Goal: Find specific page/section: Find specific page/section

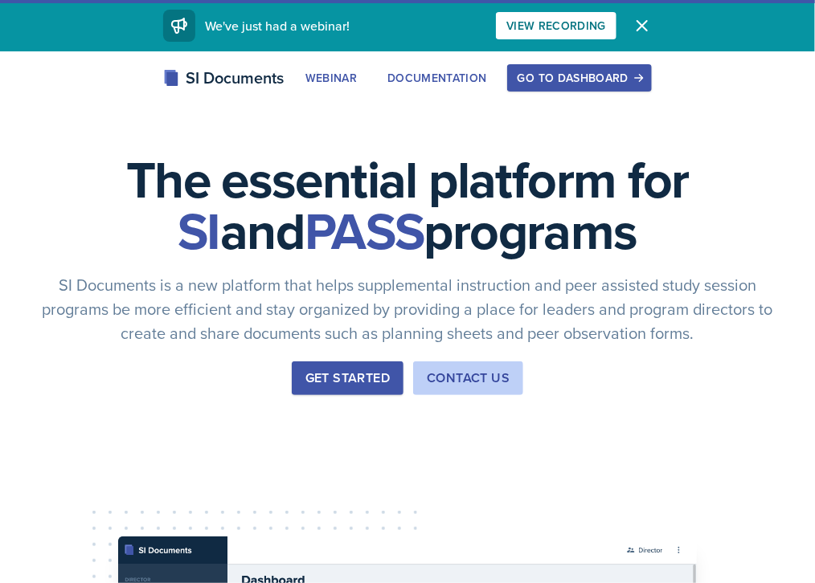
click at [641, 84] on div "Go to Dashboard" at bounding box center [579, 77] width 124 height 13
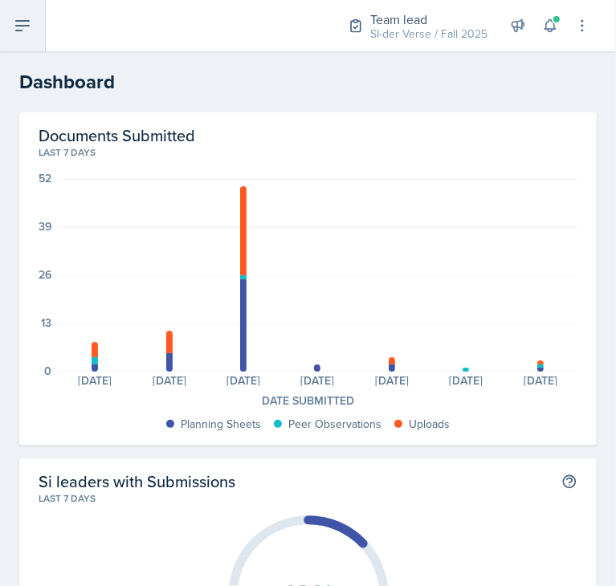
click at [6, 25] on button at bounding box center [23, 25] width 46 height 51
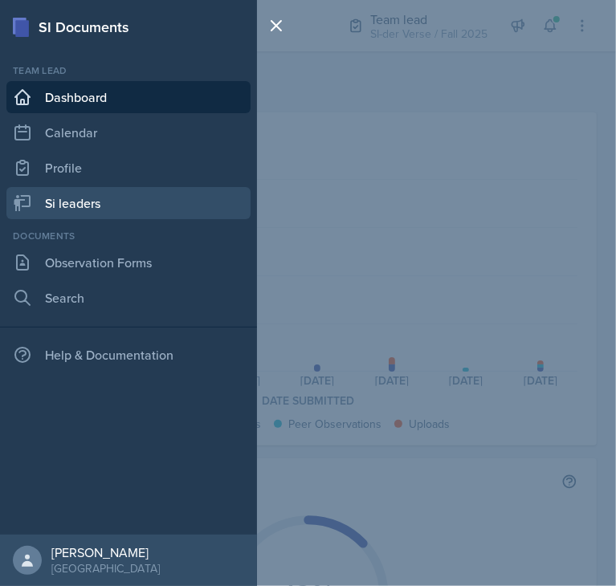
click at [80, 198] on link "Si leaders" at bounding box center [128, 203] width 244 height 32
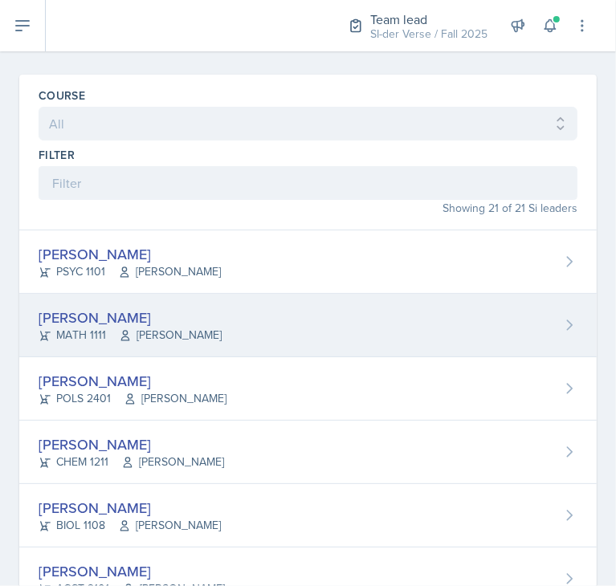
scroll to position [39, 0]
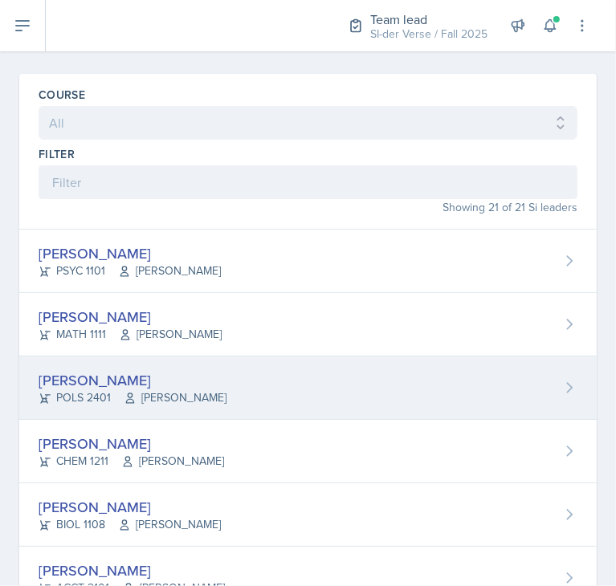
click at [199, 376] on div "[PERSON_NAME]" at bounding box center [133, 381] width 188 height 22
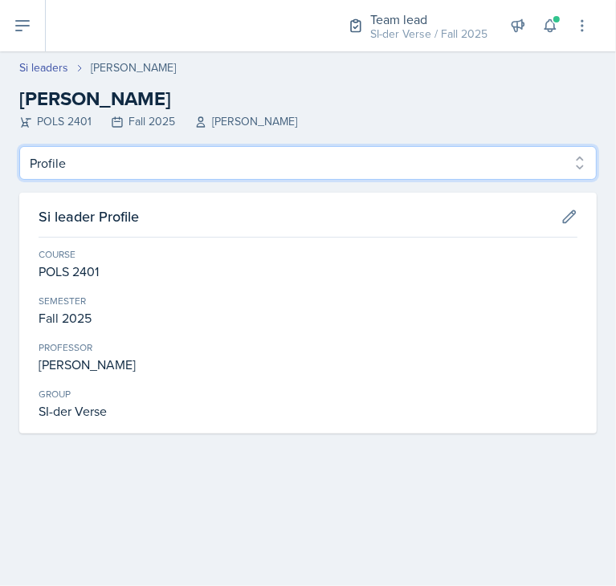
click at [144, 158] on select "Profile Planning Sheets Observation Forms Uploads" at bounding box center [308, 163] width 578 height 34
select select "Observation Forms"
click at [19, 146] on select "Profile Planning Sheets Observation Forms Uploads" at bounding box center [308, 163] width 578 height 34
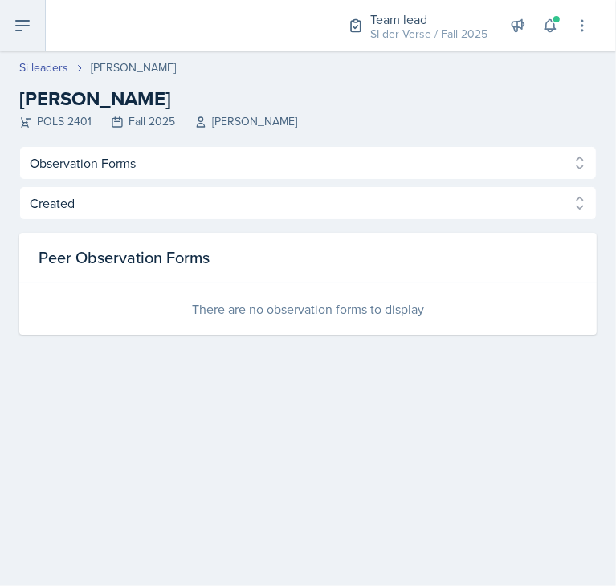
click at [11, 31] on button at bounding box center [23, 25] width 46 height 51
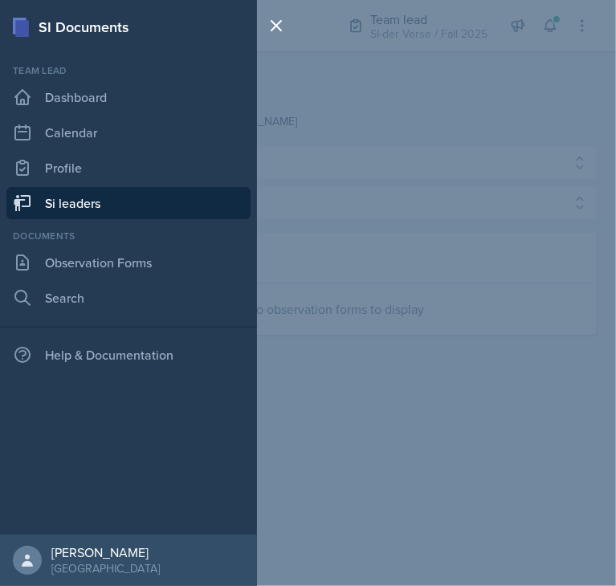
click at [128, 206] on link "Si leaders" at bounding box center [128, 203] width 244 height 32
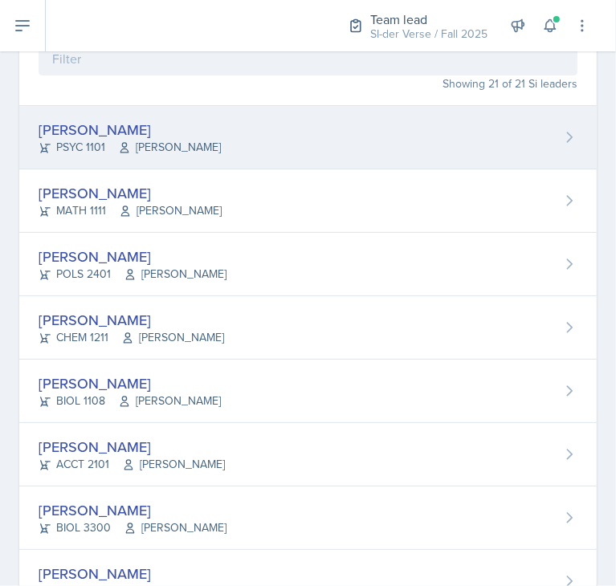
scroll to position [176, 0]
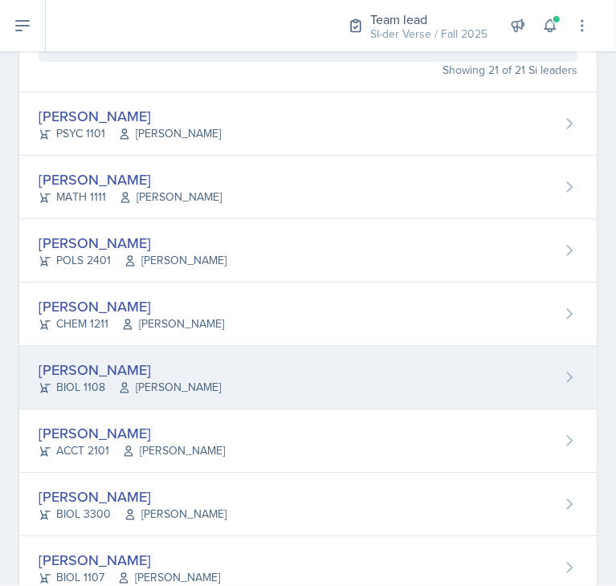
click at [178, 353] on div "[PERSON_NAME] BIOL 1108 [PERSON_NAME]" at bounding box center [308, 377] width 578 height 63
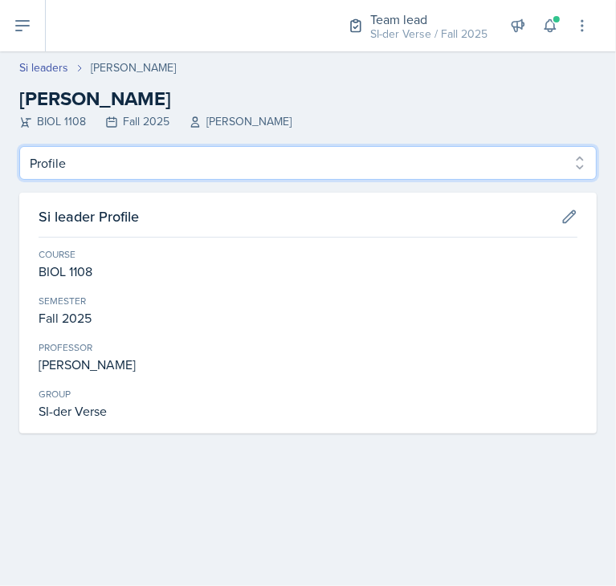
click at [190, 167] on select "Profile Planning Sheets Observation Forms Uploads" at bounding box center [308, 163] width 578 height 34
select select "Observation Forms"
click at [19, 146] on select "Profile Planning Sheets Observation Forms Uploads" at bounding box center [308, 163] width 578 height 34
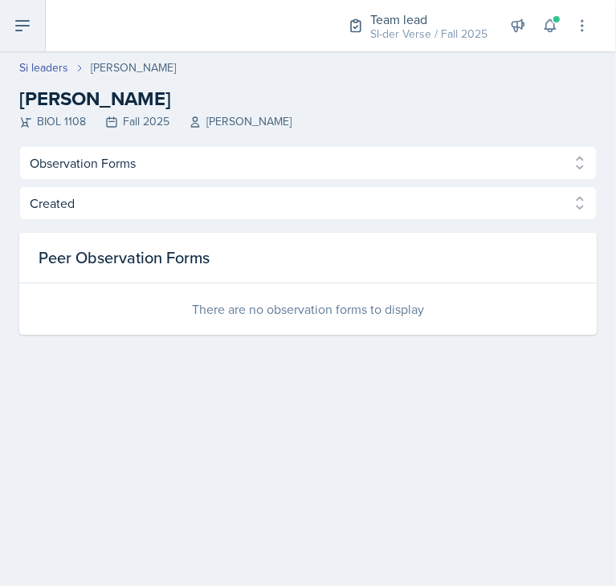
click at [29, 32] on icon at bounding box center [22, 25] width 19 height 19
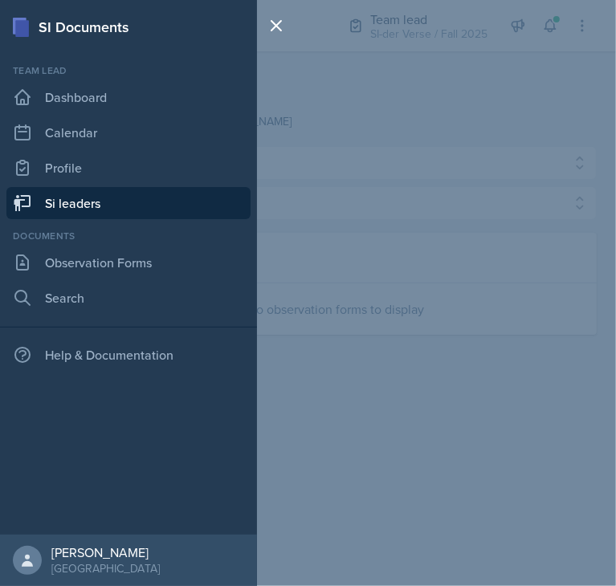
click at [122, 206] on link "Si leaders" at bounding box center [128, 203] width 244 height 32
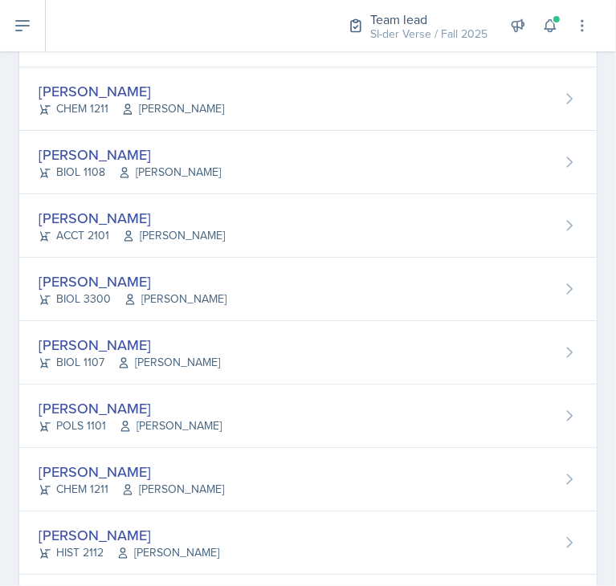
scroll to position [394, 0]
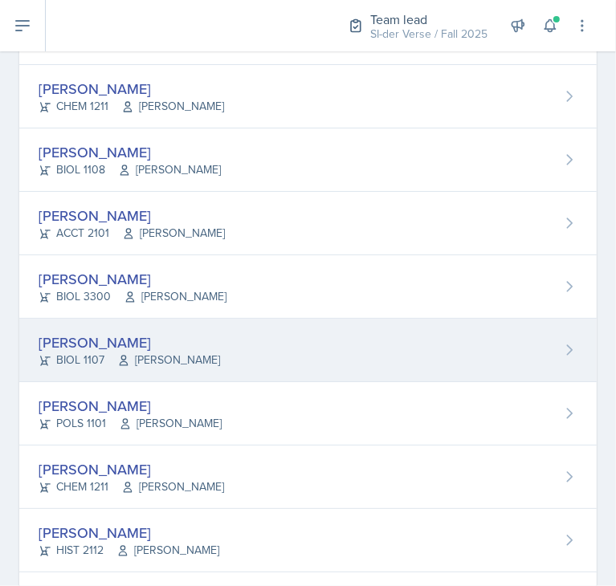
click at [186, 352] on span "[PERSON_NAME]" at bounding box center [168, 360] width 103 height 17
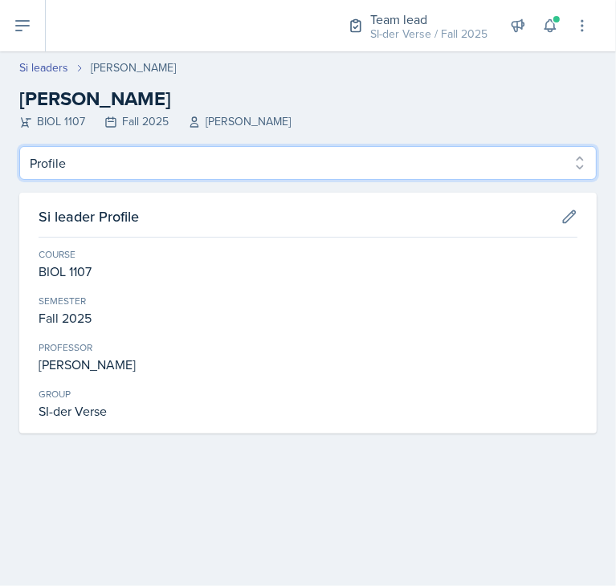
click at [139, 158] on select "Profile Planning Sheets Observation Forms Uploads" at bounding box center [308, 163] width 578 height 34
select select "Observation Forms"
click at [19, 146] on select "Profile Planning Sheets Observation Forms Uploads" at bounding box center [308, 163] width 578 height 34
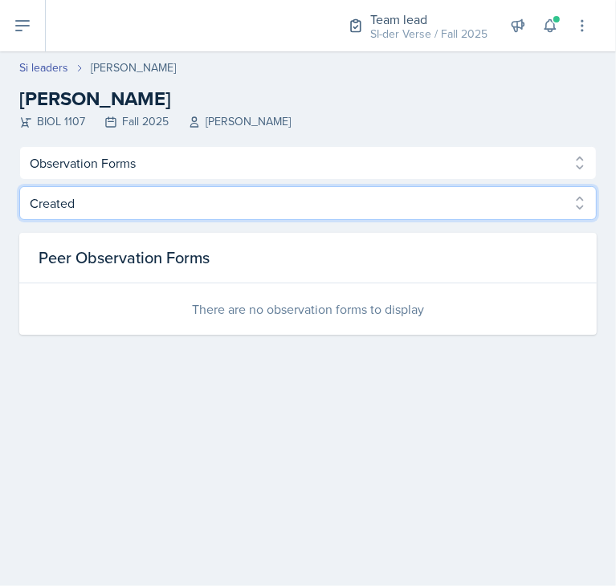
click at [92, 190] on select "Created Observed" at bounding box center [308, 203] width 578 height 34
select select "Observed"
click at [19, 186] on select "Created Observed" at bounding box center [308, 203] width 578 height 34
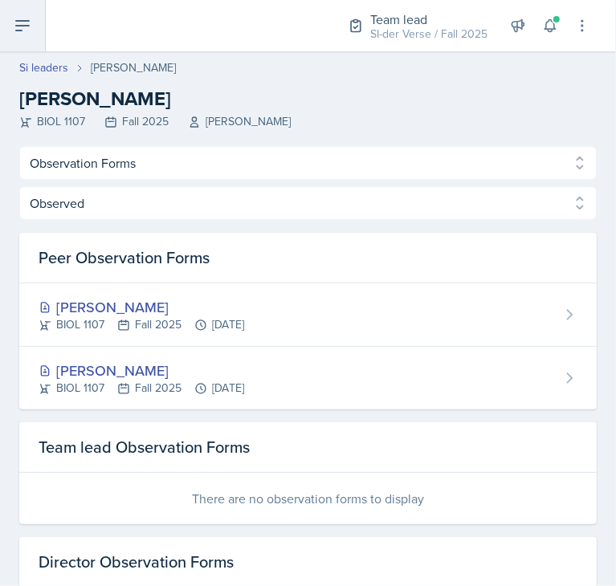
click at [31, 34] on icon at bounding box center [22, 25] width 19 height 19
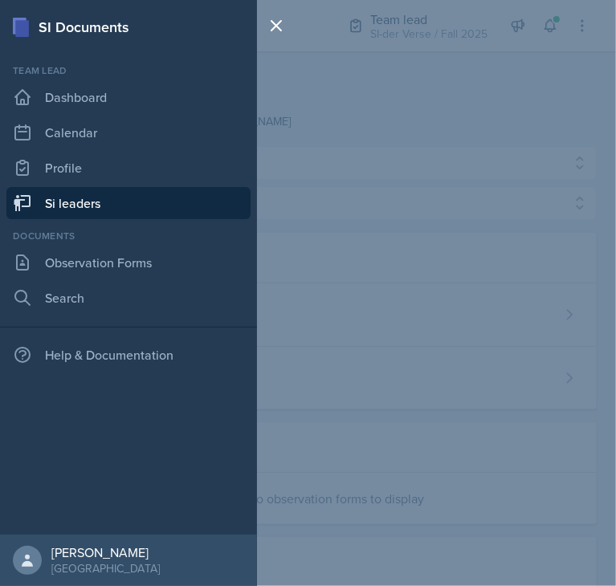
click at [106, 200] on link "Si leaders" at bounding box center [128, 203] width 244 height 32
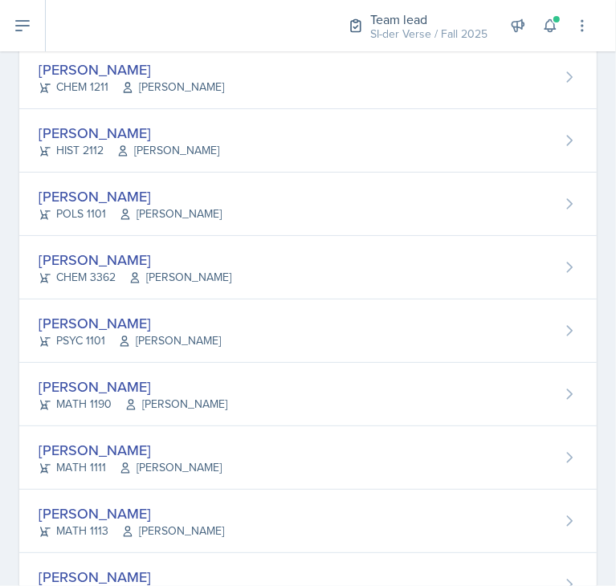
scroll to position [795, 0]
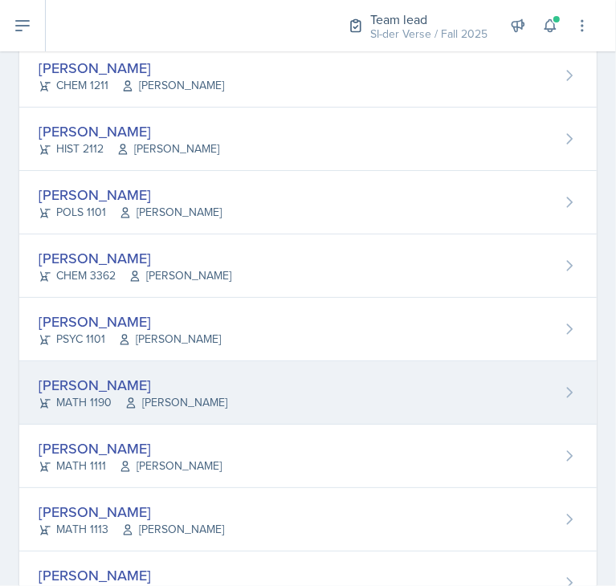
click at [188, 403] on span "[PERSON_NAME]" at bounding box center [176, 402] width 103 height 17
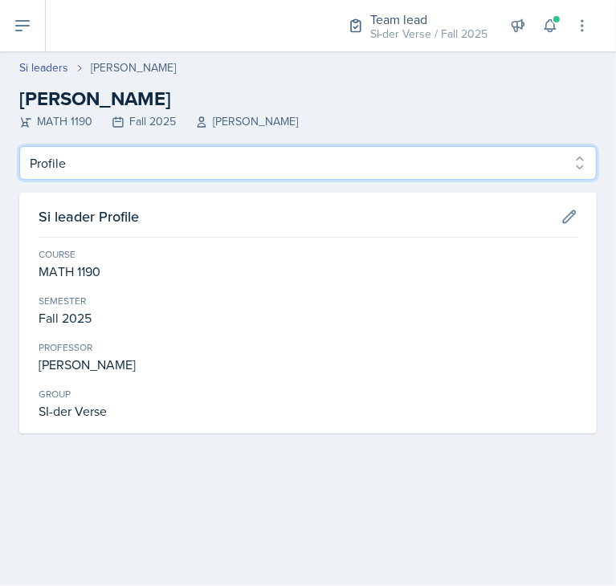
click at [157, 165] on select "Profile Planning Sheets Observation Forms Uploads" at bounding box center [308, 163] width 578 height 34
select select "Observation Forms"
click at [19, 146] on select "Profile Planning Sheets Observation Forms Uploads" at bounding box center [308, 163] width 578 height 34
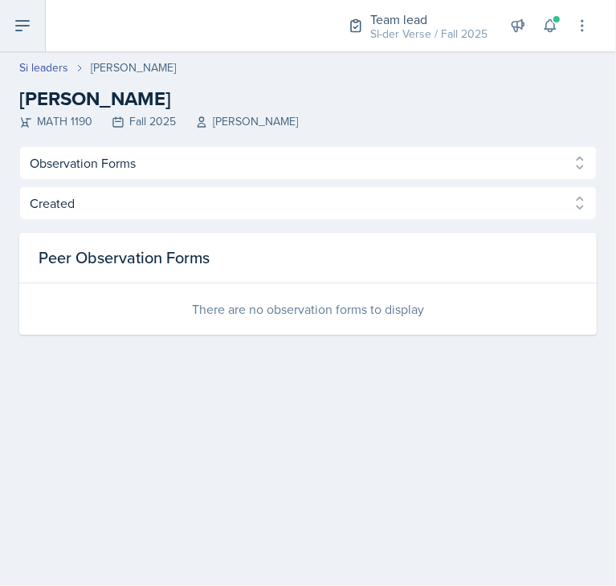
click at [16, 26] on icon at bounding box center [22, 26] width 13 height 10
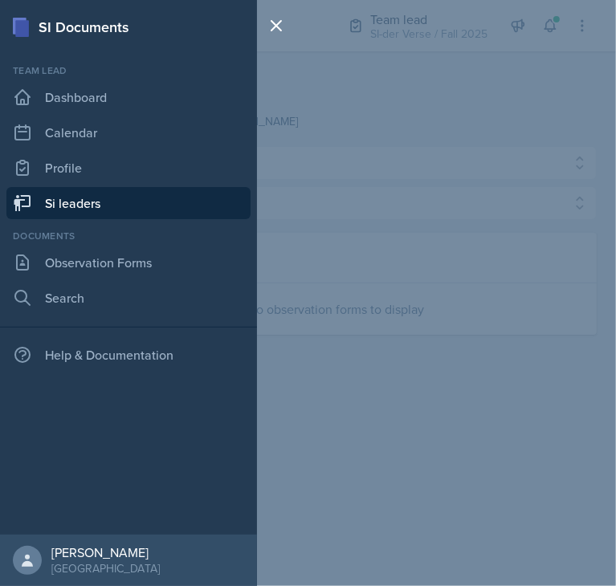
click at [90, 198] on link "Si leaders" at bounding box center [128, 203] width 244 height 32
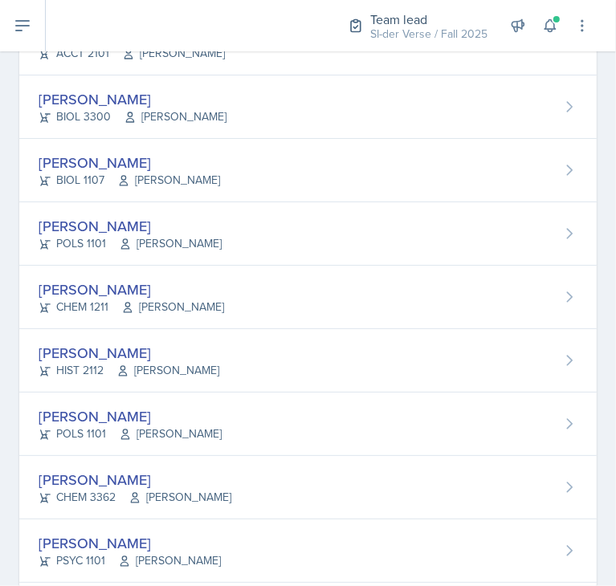
scroll to position [1048, 0]
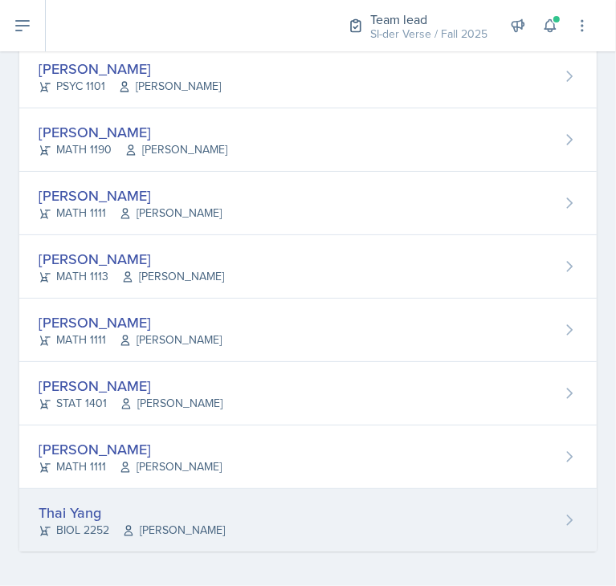
click at [77, 525] on div "BIOL 2252 [PERSON_NAME]" at bounding box center [132, 530] width 186 height 17
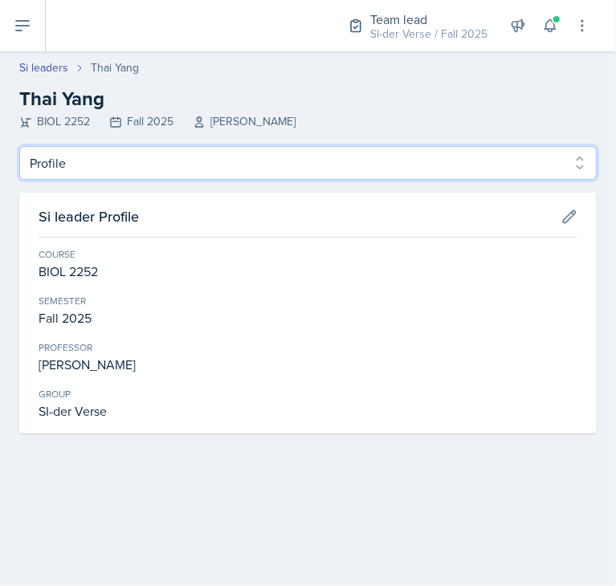
click at [135, 165] on select "Profile Planning Sheets Observation Forms Uploads" at bounding box center [308, 163] width 578 height 34
select select "Observation Forms"
click at [19, 146] on select "Profile Planning Sheets Observation Forms Uploads" at bounding box center [308, 163] width 578 height 34
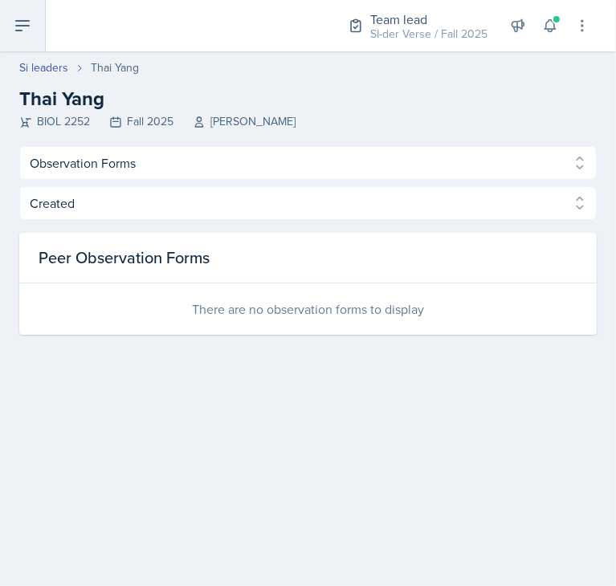
click at [19, 13] on button at bounding box center [23, 25] width 46 height 51
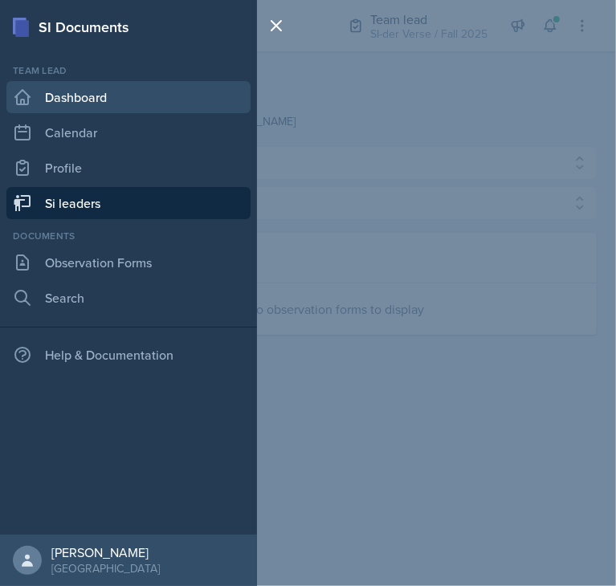
click at [59, 91] on link "Dashboard" at bounding box center [128, 97] width 244 height 32
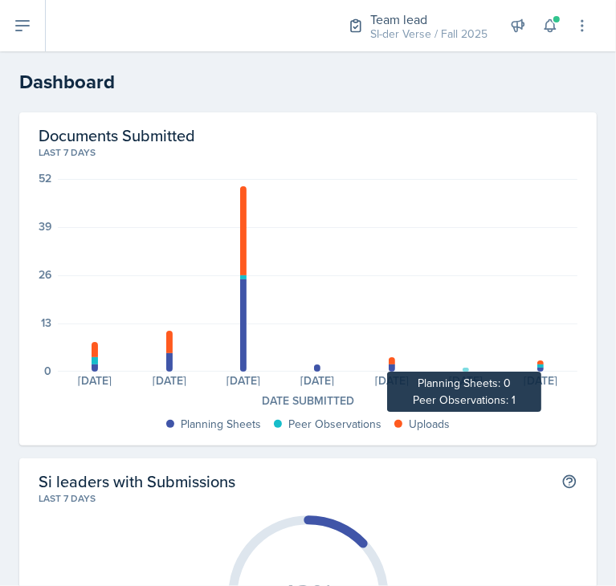
click at [463, 368] on div at bounding box center [466, 370] width 6 height 4
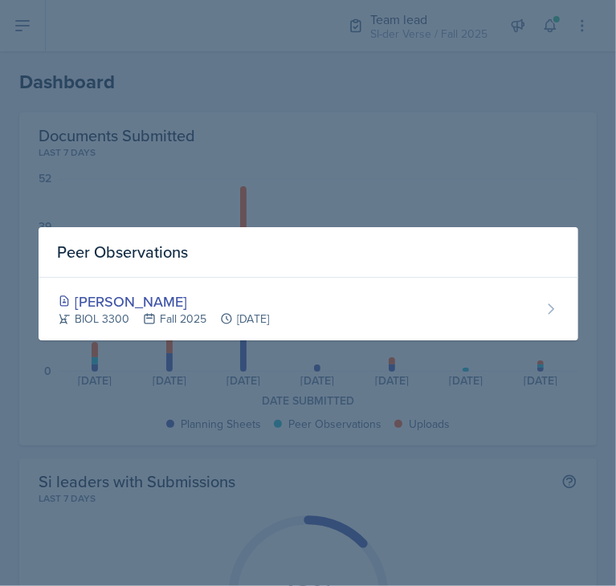
click at [389, 407] on div at bounding box center [308, 293] width 616 height 586
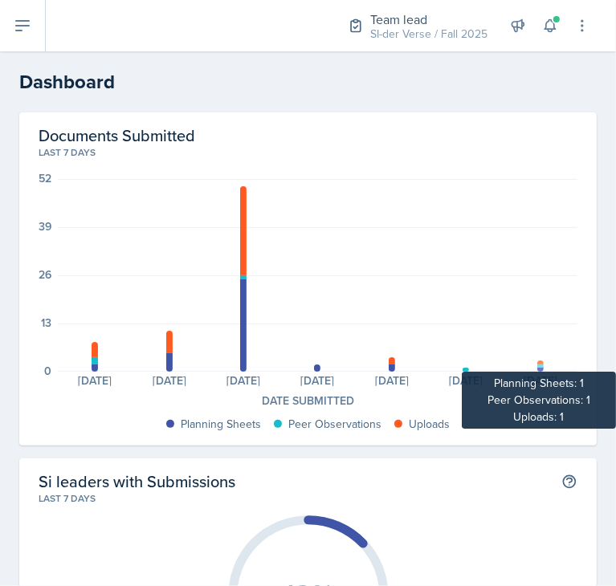
click at [537, 367] on div at bounding box center [540, 367] width 6 height 4
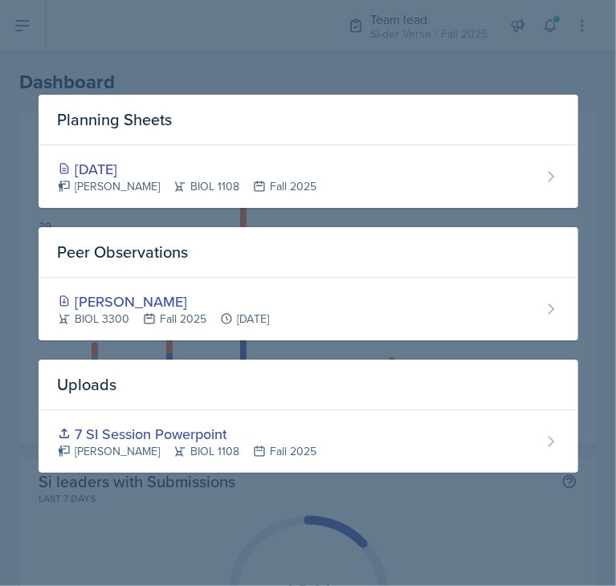
click at [480, 501] on div at bounding box center [308, 293] width 616 height 586
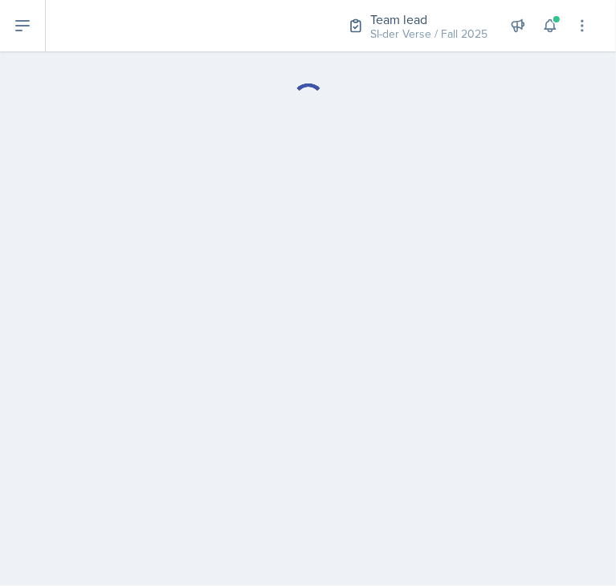
select select "Observation Forms"
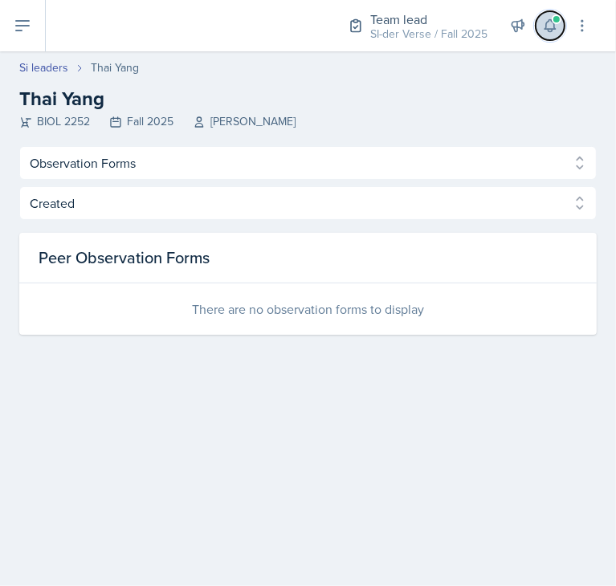
click at [551, 25] on icon at bounding box center [550, 26] width 16 height 16
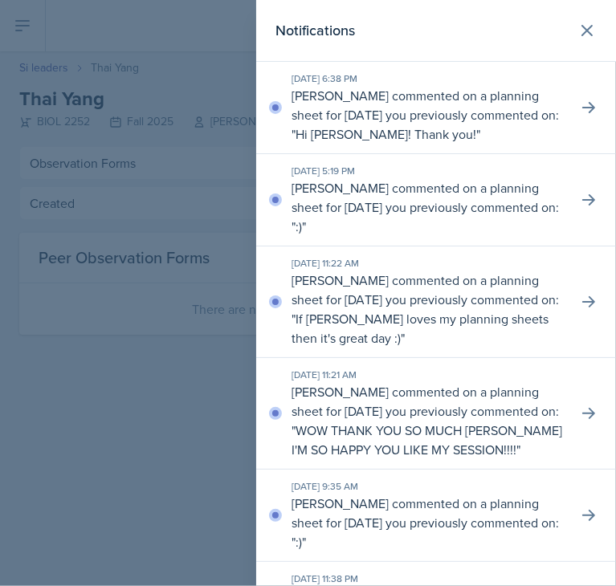
click at [466, 145] on div "[DATE] 6:38 PM [PERSON_NAME] commented on a planning sheet for [DATE] you previ…" at bounding box center [436, 108] width 360 height 92
click at [578, 32] on icon at bounding box center [587, 30] width 19 height 19
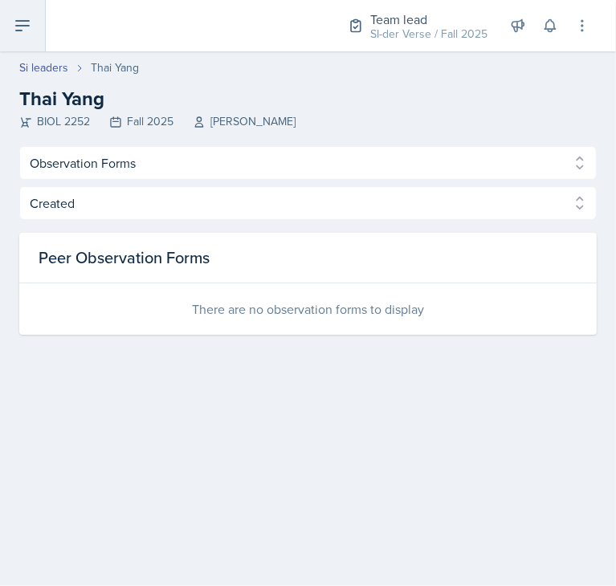
click at [41, 30] on button at bounding box center [23, 25] width 46 height 51
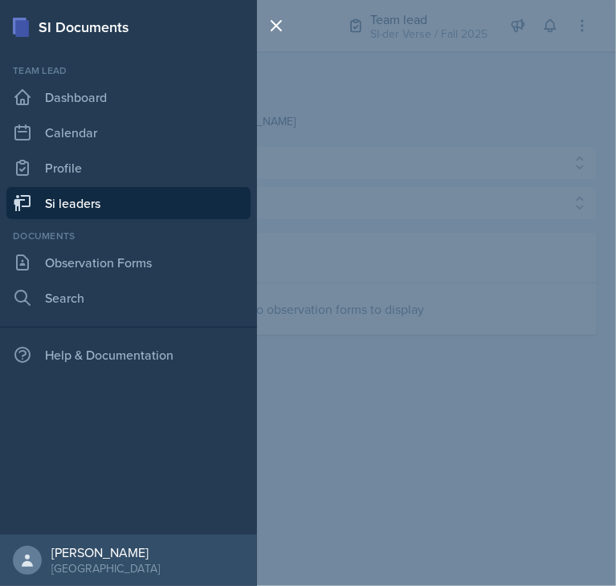
click at [145, 198] on link "Si leaders" at bounding box center [128, 203] width 244 height 32
